Goal: Information Seeking & Learning: Find specific fact

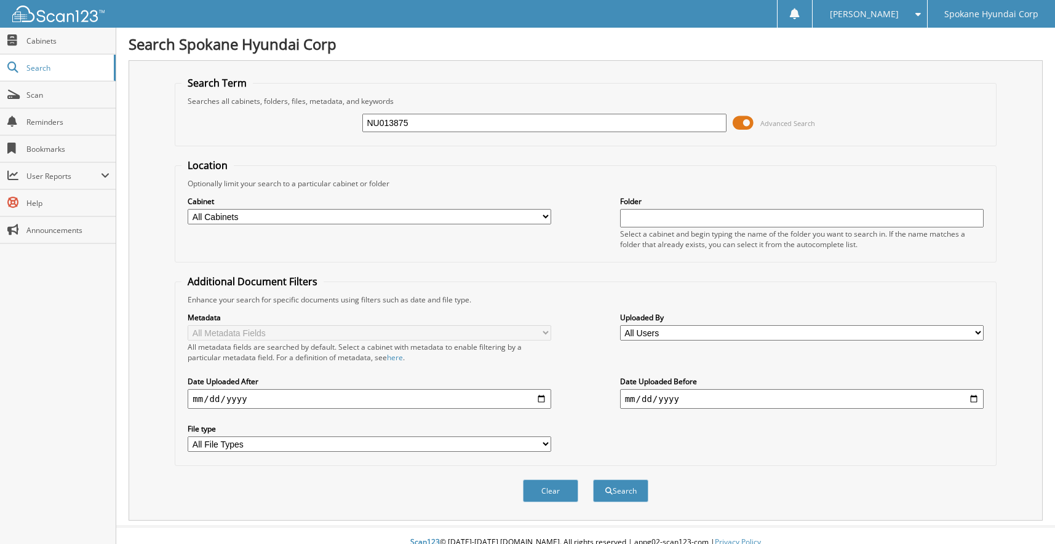
drag, startPoint x: 332, startPoint y: 118, endPoint x: 313, endPoint y: 116, distance: 19.1
click at [314, 116] on div "NU013875 Advanced Search" at bounding box center [585, 122] width 808 height 33
paste input "KMHLN4AJ4"
type input "[US_VEHICLE_IDENTIFICATION_NUMBER]"
click at [611, 483] on button "Search" at bounding box center [620, 491] width 55 height 23
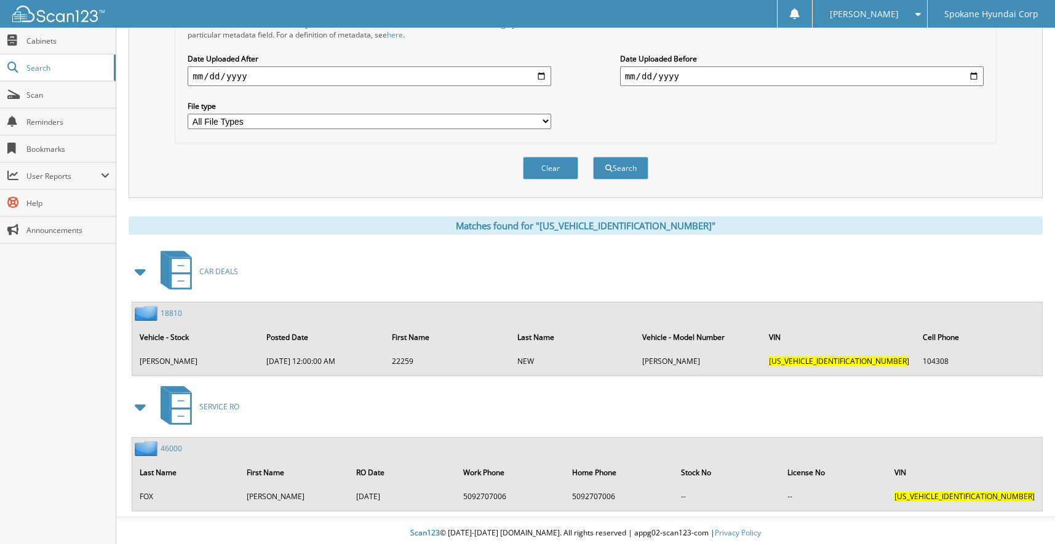
scroll to position [328, 0]
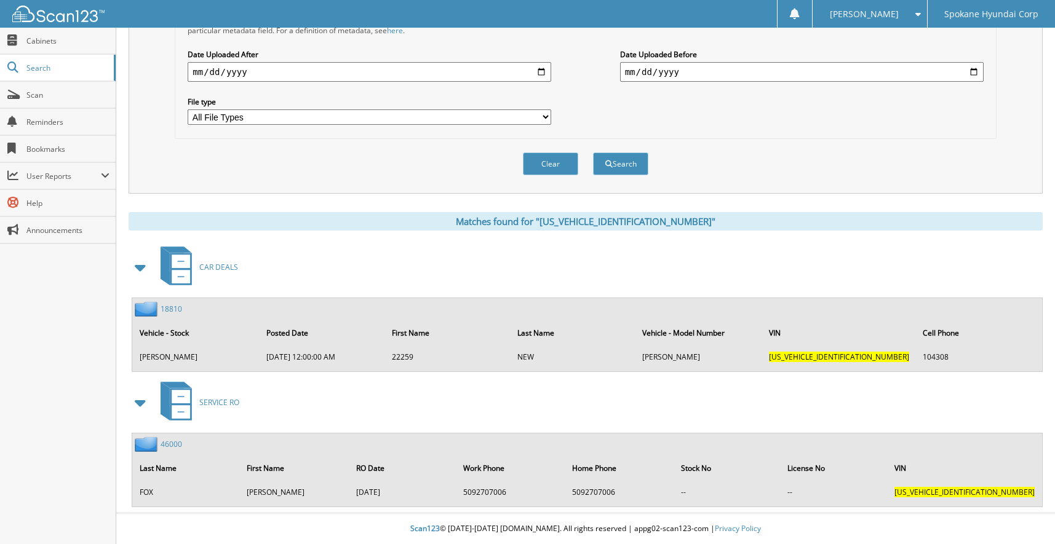
click at [177, 309] on link "18810" at bounding box center [172, 309] width 22 height 10
